Goal: Navigation & Orientation: Find specific page/section

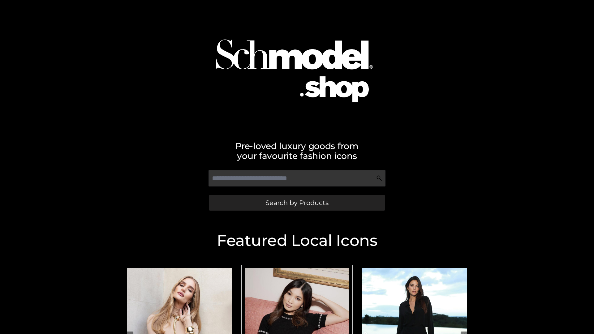
click at [297, 203] on span "Search by Products" at bounding box center [296, 203] width 63 height 6
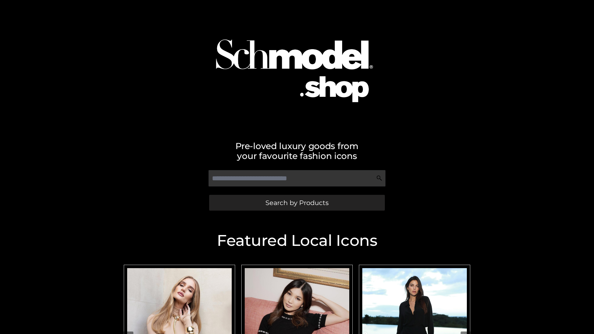
click at [297, 203] on span "Search by Products" at bounding box center [296, 203] width 63 height 6
